Goal: Task Accomplishment & Management: Use online tool/utility

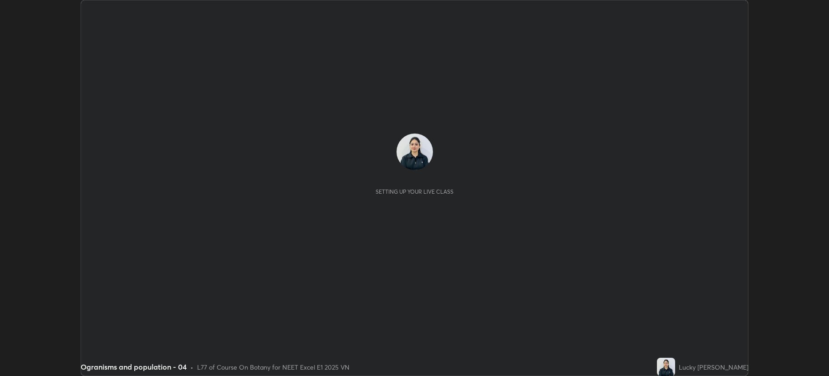
scroll to position [376, 829]
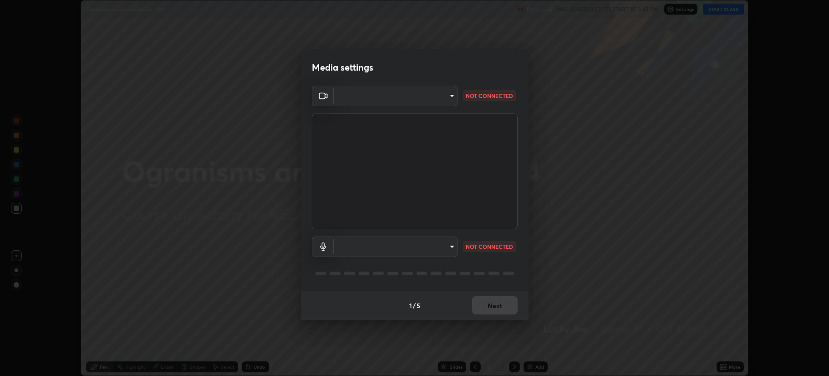
type input "b514d6723dd4d3c471526cd53b1784ca3f70d9044c5aa72a57affb8596088c16"
type input "4b0bcb73a5cd5ad7ac8f15a43def5814917f8cfc26a0fcb8ea41dee10f63b9ca"
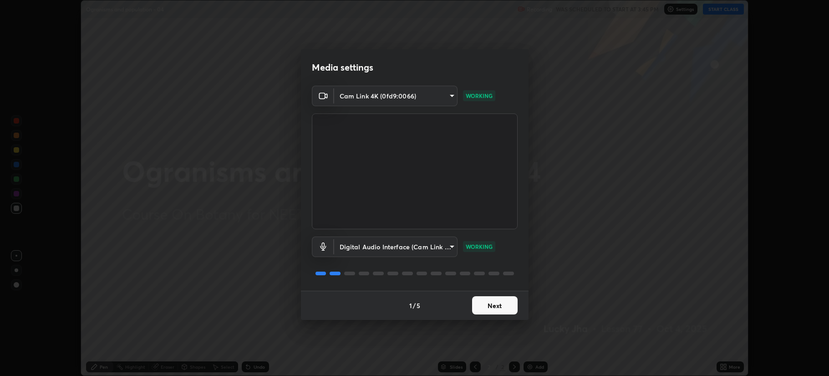
click at [493, 305] on button "Next" at bounding box center [495, 305] width 46 height 18
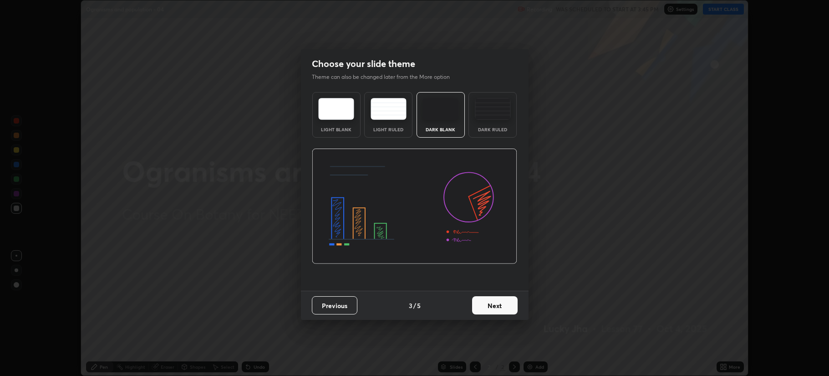
click at [492, 301] on button "Next" at bounding box center [495, 305] width 46 height 18
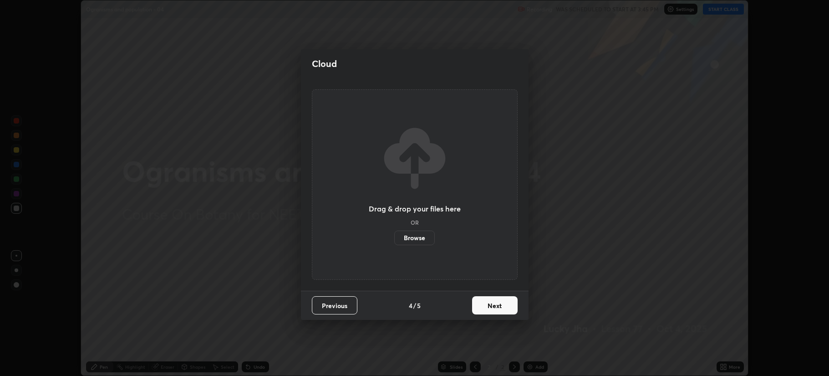
click at [494, 305] on button "Next" at bounding box center [495, 305] width 46 height 18
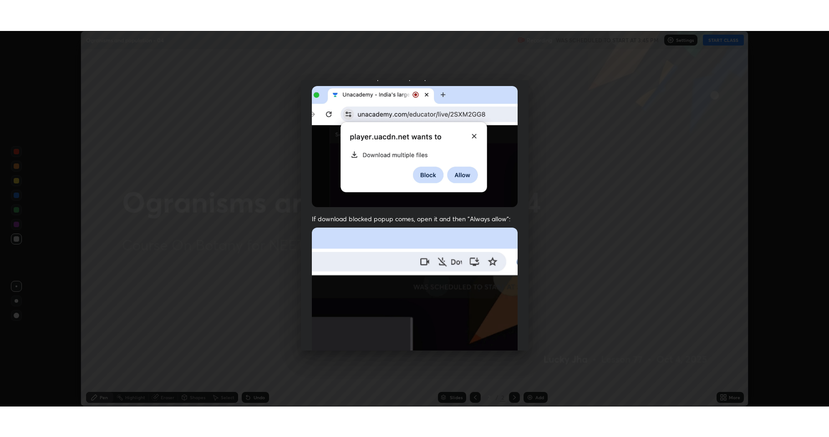
scroll to position [185, 0]
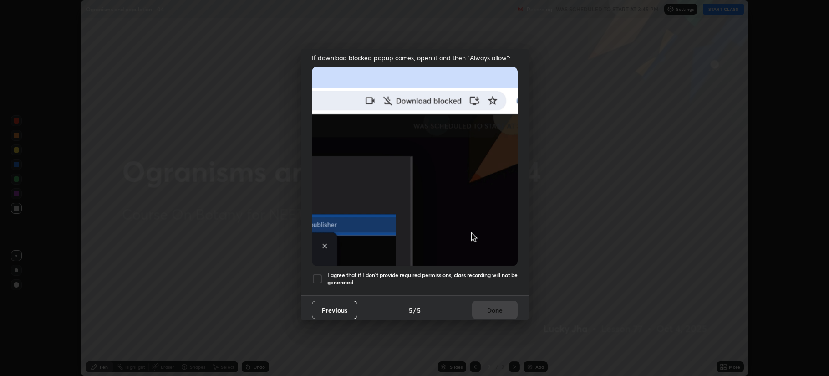
click at [316, 274] on div at bounding box center [317, 278] width 11 height 11
click at [491, 306] on button "Done" at bounding box center [495, 310] width 46 height 18
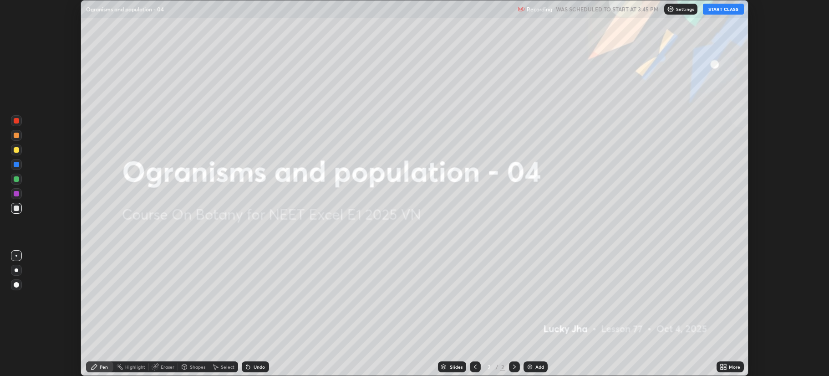
click at [529, 362] on div "Add" at bounding box center [536, 366] width 24 height 11
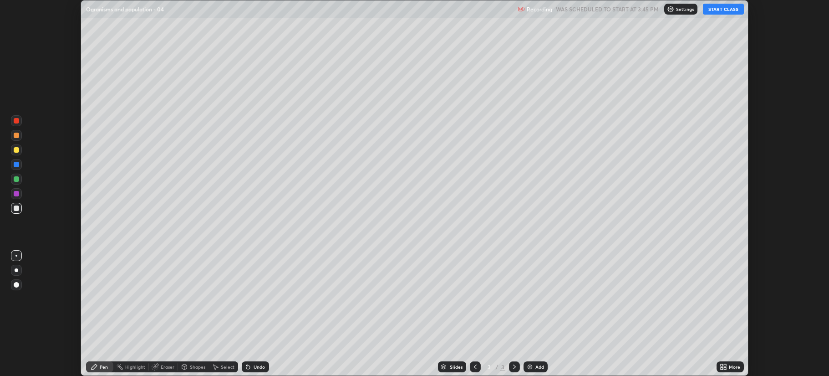
click at [726, 7] on button "START CLASS" at bounding box center [723, 9] width 41 height 11
click at [732, 366] on div "More" at bounding box center [734, 366] width 11 height 5
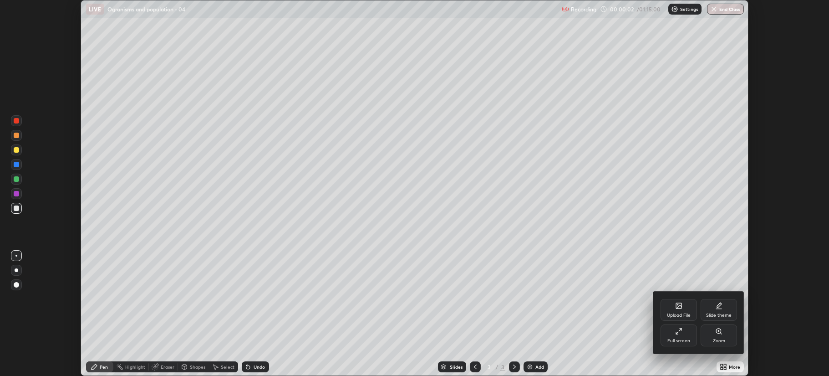
click at [686, 334] on div "Full screen" at bounding box center [679, 335] width 36 height 22
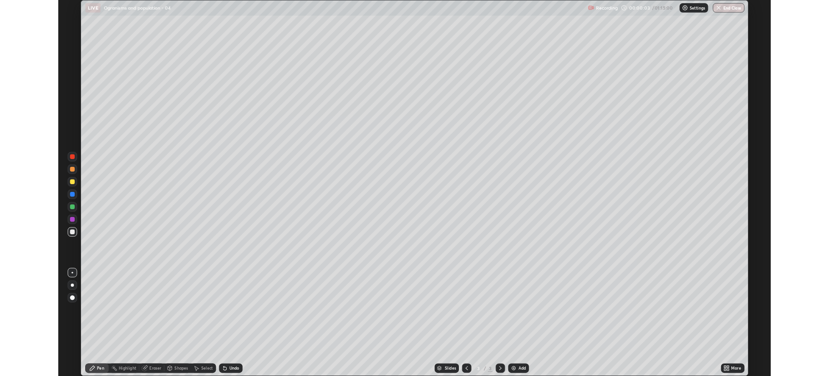
scroll to position [437, 829]
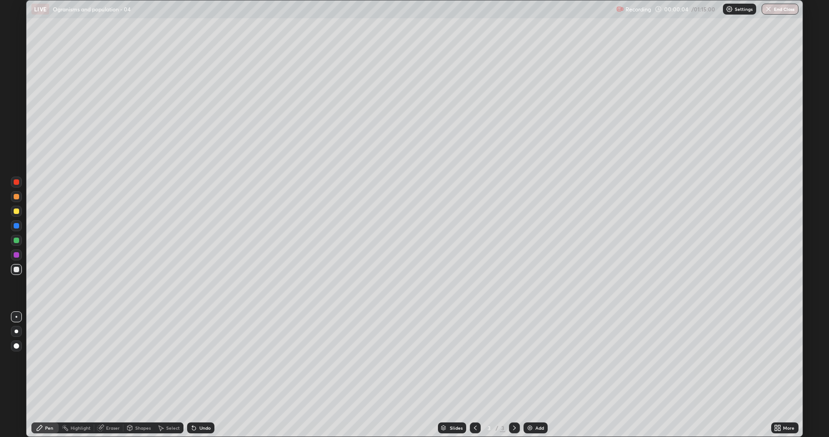
click at [784, 375] on div "More" at bounding box center [788, 428] width 11 height 5
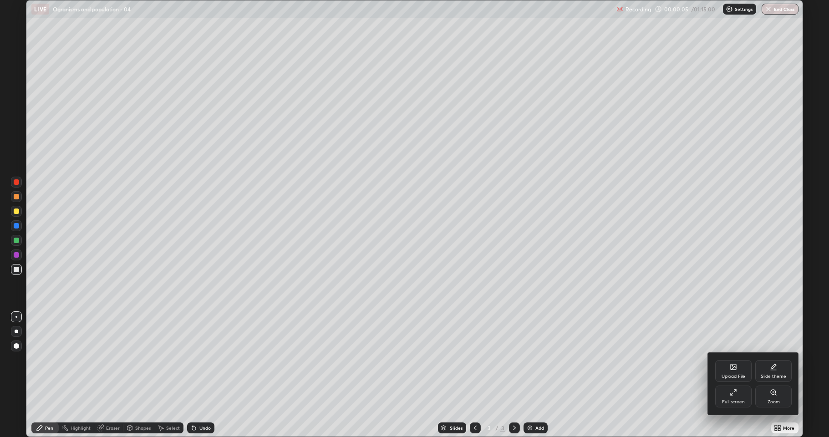
click at [730, 375] on div "Full screen" at bounding box center [733, 402] width 23 height 5
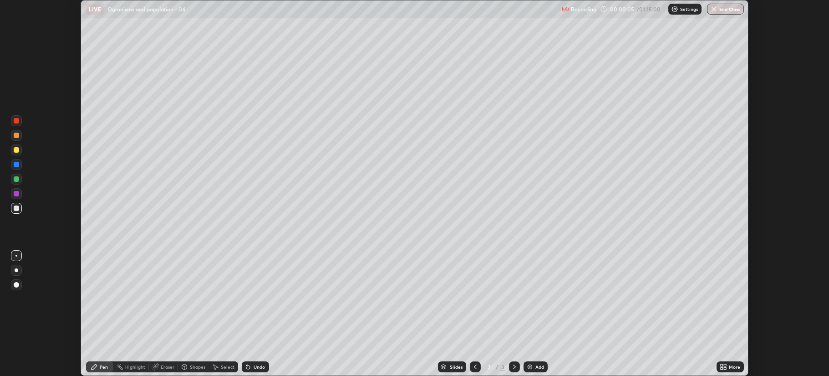
scroll to position [45158, 44705]
